Goal: Task Accomplishment & Management: Manage account settings

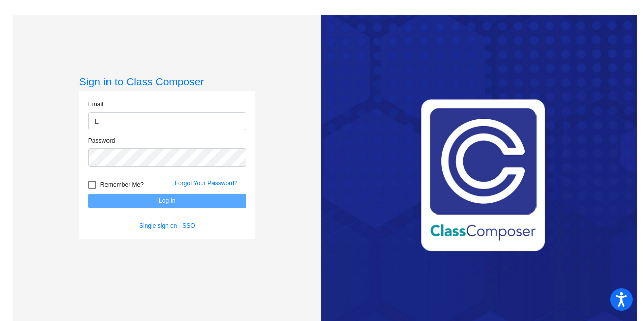
type input "[EMAIL_ADDRESS][PERSON_NAME][DOMAIN_NAME]"
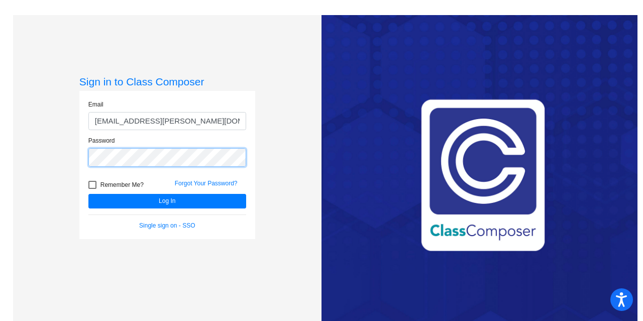
click at [88, 194] on button "Log In" at bounding box center [167, 201] width 158 height 15
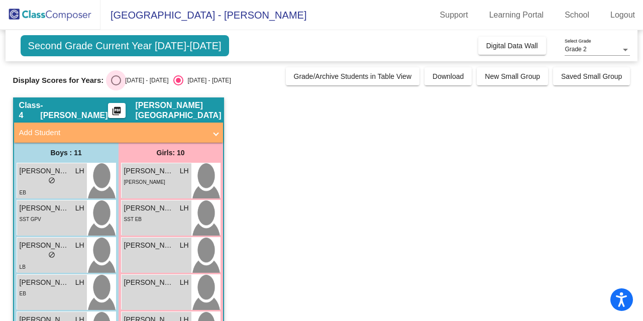
click at [118, 77] on div "Select an option" at bounding box center [116, 80] width 10 height 10
click at [116, 85] on input "[DATE] - [DATE]" at bounding box center [116, 85] width 1 height 1
radio input "true"
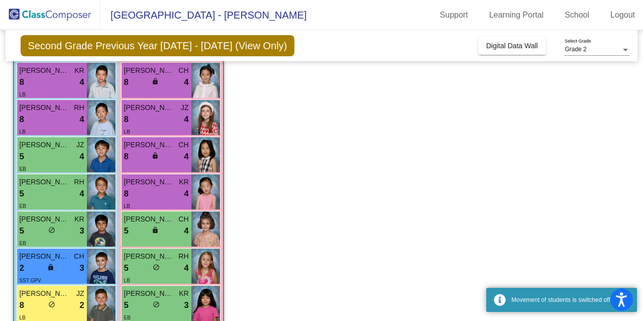
scroll to position [151, 0]
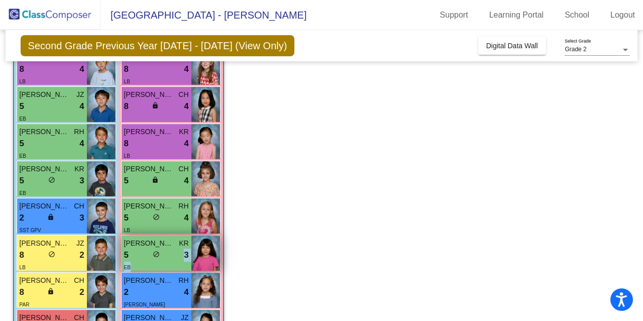
click at [174, 258] on div "[PERSON_NAME] KR 5 lock do_not_disturb_alt 3 EB" at bounding box center [157, 253] width 70 height 35
